Goal: Transaction & Acquisition: Purchase product/service

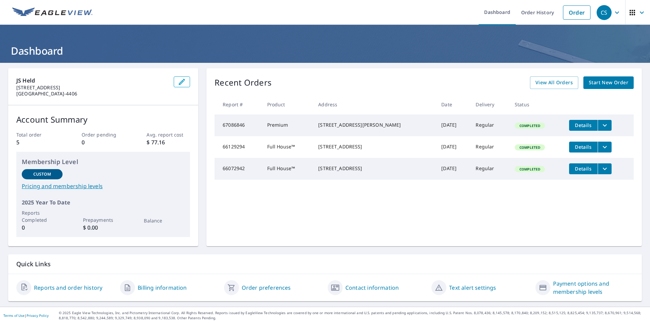
click at [599, 84] on span "Start New Order" at bounding box center [608, 83] width 39 height 9
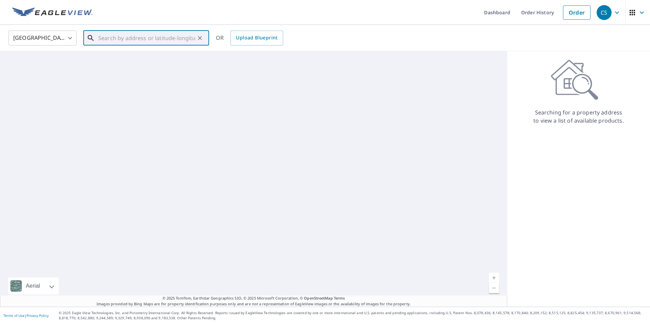
click at [134, 41] on input "text" at bounding box center [146, 38] width 97 height 19
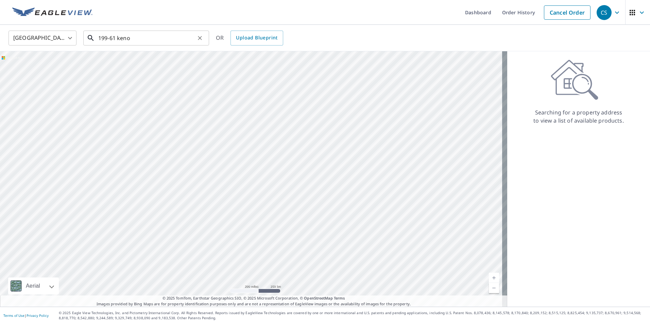
click at [161, 39] on input "199-61 keno" at bounding box center [146, 38] width 97 height 19
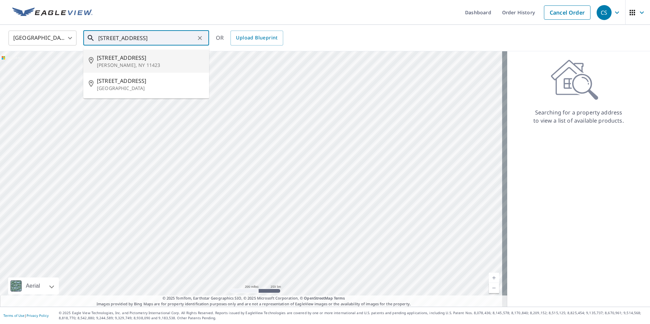
click at [133, 59] on span "[STREET_ADDRESS]" at bounding box center [150, 58] width 107 height 8
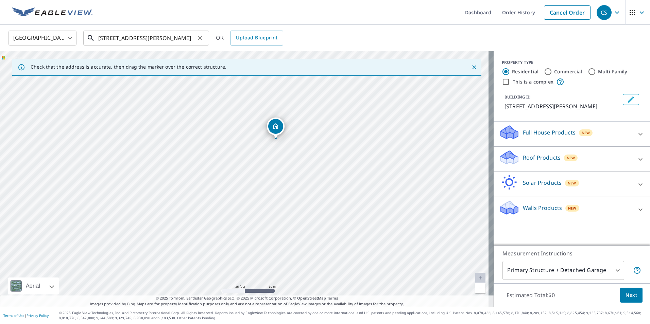
click at [112, 36] on input "[STREET_ADDRESS][PERSON_NAME]" at bounding box center [146, 38] width 97 height 19
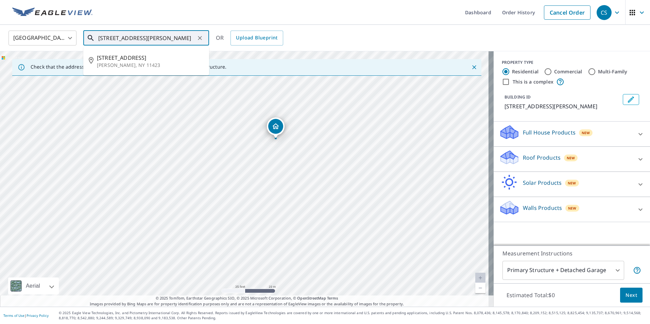
click at [116, 38] on input "[STREET_ADDRESS][PERSON_NAME]" at bounding box center [146, 38] width 97 height 19
click at [130, 55] on span "[GEOGRAPHIC_DATA]" at bounding box center [150, 58] width 107 height 8
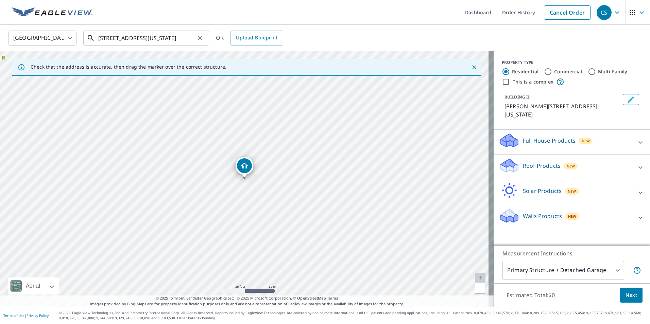
click at [109, 38] on input "[STREET_ADDRESS][US_STATE]" at bounding box center [146, 38] width 97 height 19
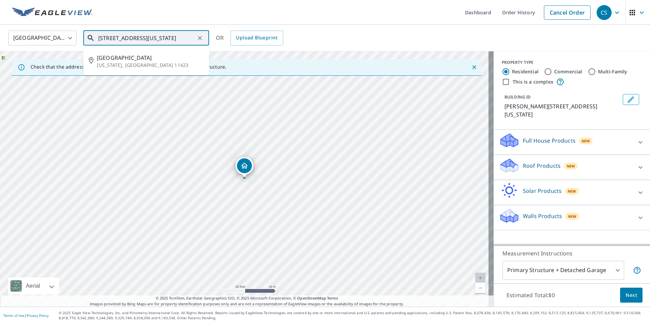
click at [110, 38] on input "[STREET_ADDRESS][US_STATE]" at bounding box center [146, 38] width 97 height 19
click at [131, 55] on span "[STREET_ADDRESS]" at bounding box center [150, 58] width 107 height 8
type input "[STREET_ADDRESS][US_STATE]"
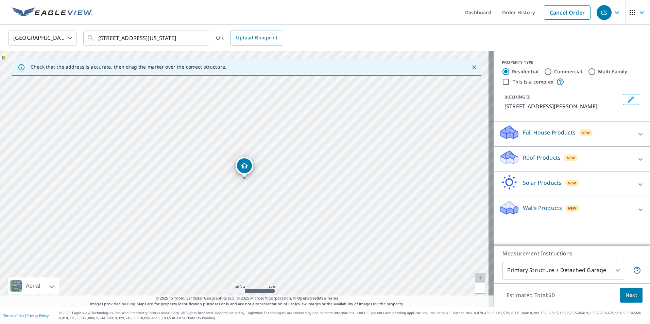
click at [537, 157] on p "Roof Products" at bounding box center [542, 158] width 38 height 8
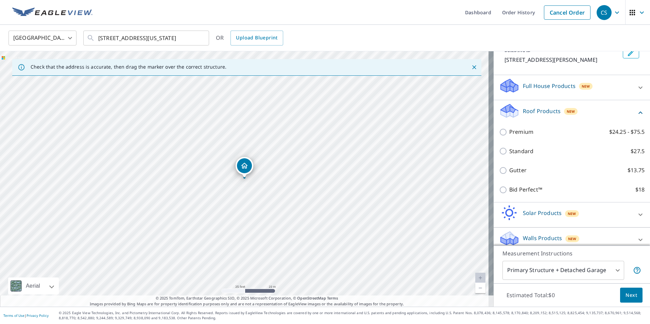
scroll to position [54, 0]
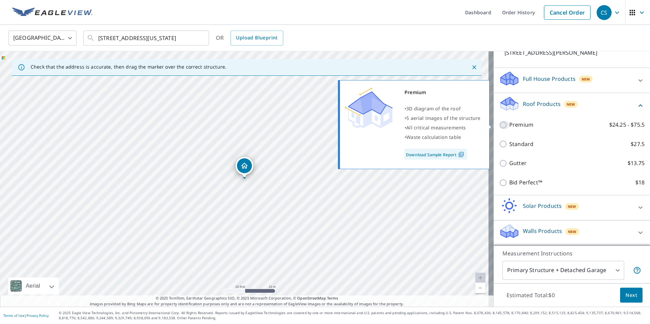
click at [499, 125] on input "Premium $24.25 - $75.5" at bounding box center [504, 125] width 10 height 8
checkbox input "true"
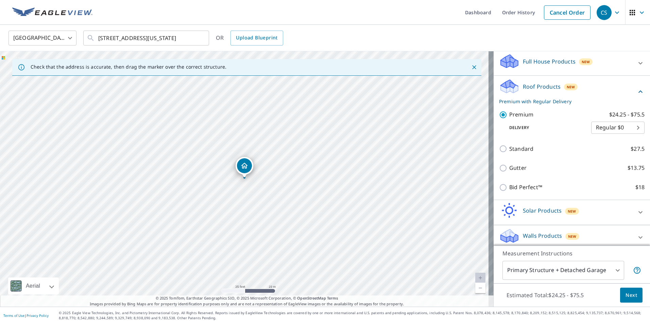
scroll to position [76, 0]
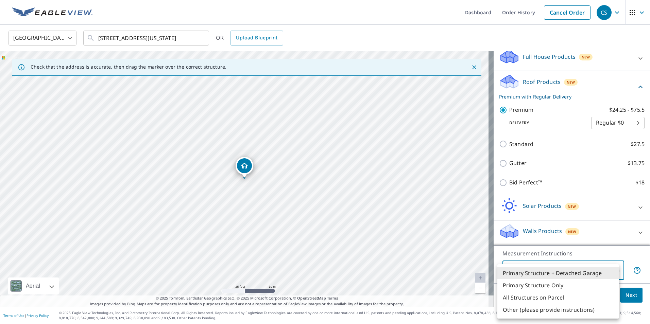
click at [579, 270] on body "CS CS Dashboard Order History Cancel Order CS [GEOGRAPHIC_DATA] [GEOGRAPHIC_DAT…" at bounding box center [325, 162] width 650 height 324
click at [557, 286] on li "Primary Structure Only" at bounding box center [559, 286] width 122 height 12
type input "2"
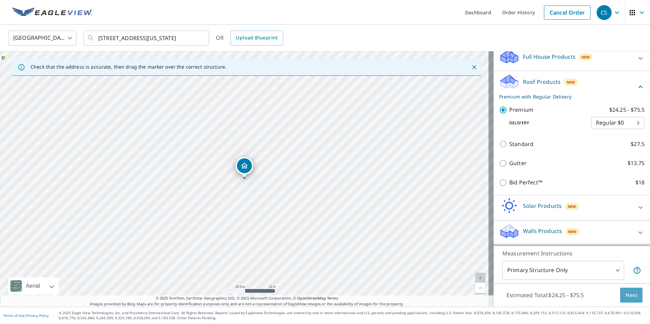
click at [627, 296] on span "Next" at bounding box center [632, 295] width 12 height 9
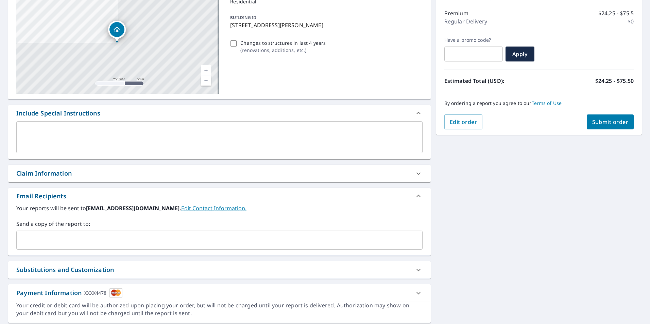
scroll to position [36, 0]
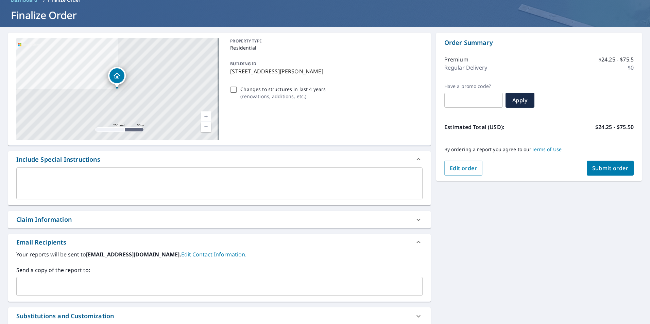
click at [599, 170] on span "Submit order" at bounding box center [610, 168] width 36 height 7
